Goal: Obtain resource: Download file/media

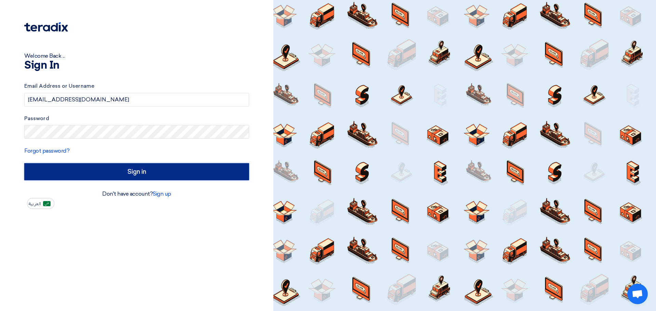
click at [134, 173] on input "Sign in" at bounding box center [136, 171] width 225 height 17
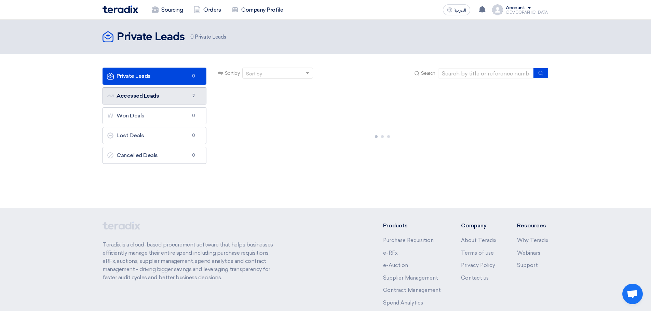
click at [163, 96] on link "Accessed Leads Accessed Leads 2" at bounding box center [155, 95] width 104 height 17
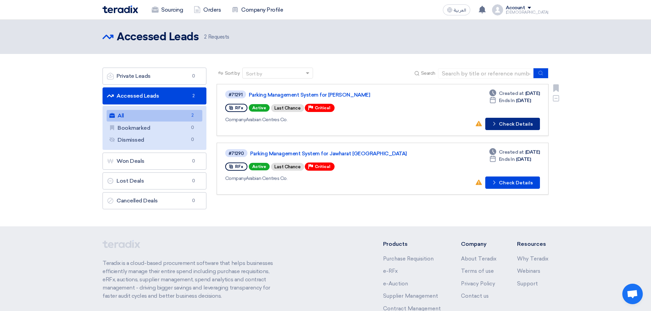
click at [504, 125] on button "Check details Check Details" at bounding box center [512, 124] width 55 height 12
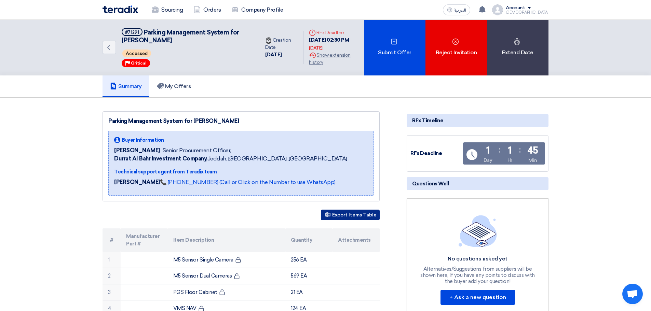
click at [365, 217] on button "Export Items Table" at bounding box center [350, 215] width 59 height 11
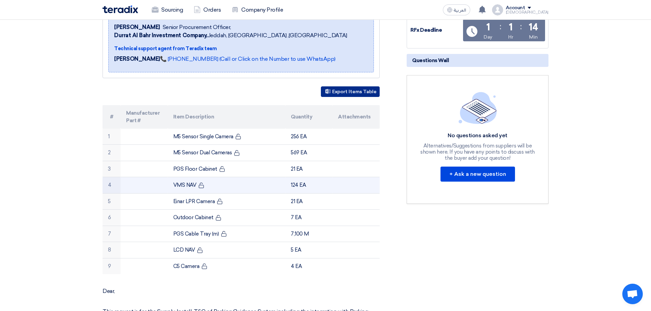
scroll to position [171, 0]
